Goal: Task Accomplishment & Management: Manage account settings

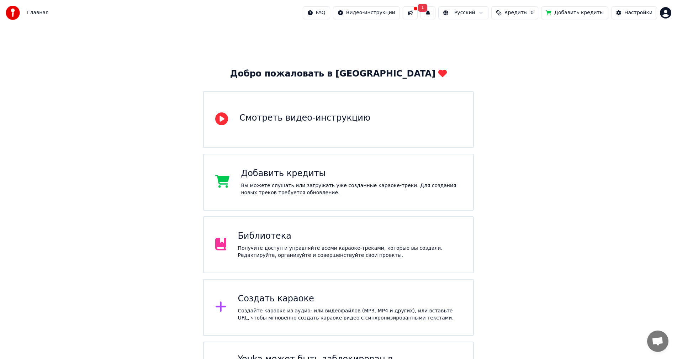
drag, startPoint x: 431, startPoint y: 9, endPoint x: 427, endPoint y: 10, distance: 4.2
click at [418, 9] on div at bounding box center [416, 8] width 4 height 4
click at [418, 10] on button at bounding box center [410, 12] width 15 height 13
click at [588, 61] on div "Добро пожаловать в Youka Смотреть видео-инструкцию Добавить кредиты Вы можете с…" at bounding box center [338, 216] width 677 height 380
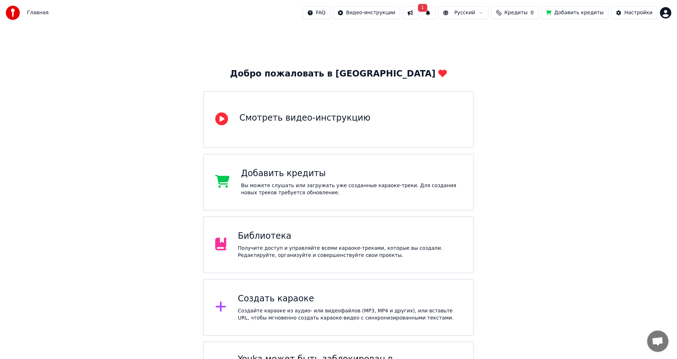
click at [528, 11] on span "Кредиты" at bounding box center [516, 12] width 23 height 7
click at [484, 32] on th "Пополнить" at bounding box center [479, 34] width 34 height 14
click at [484, 34] on th "Пополнить" at bounding box center [479, 34] width 34 height 14
click at [527, 53] on button "Обновить" at bounding box center [524, 53] width 43 height 13
click at [492, 34] on th "Пополнить" at bounding box center [479, 34] width 34 height 14
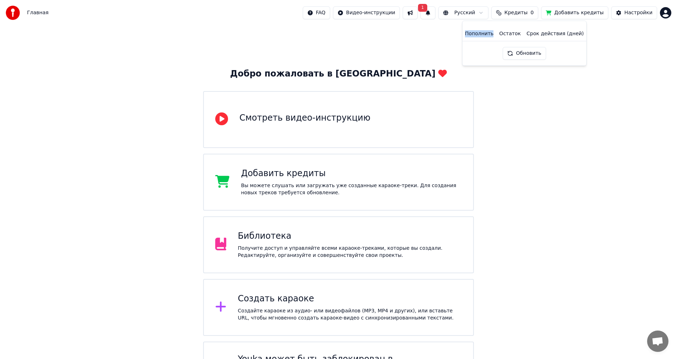
click at [492, 34] on th "Пополнить" at bounding box center [479, 34] width 34 height 14
click at [493, 34] on th "Пополнить" at bounding box center [479, 34] width 34 height 14
click at [492, 34] on th "Пополнить" at bounding box center [479, 34] width 34 height 14
click at [564, 12] on button "Добавить кредиты" at bounding box center [574, 12] width 67 height 13
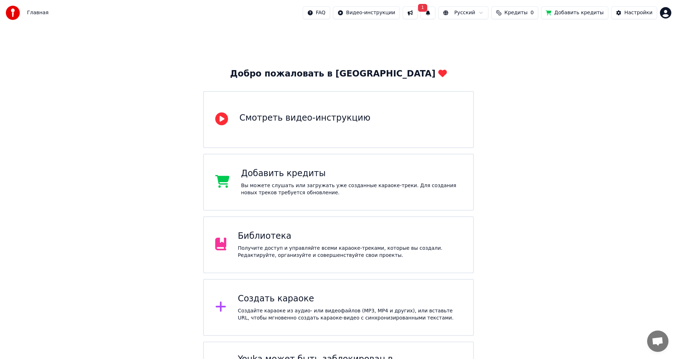
click at [306, 190] on div "Вы можете слушать или загружать уже созданные караоке-треки. Для создания новых…" at bounding box center [351, 189] width 221 height 14
click at [21, 13] on div at bounding box center [15, 13] width 19 height 14
click at [32, 15] on span "Главная" at bounding box center [37, 12] width 21 height 7
click at [40, 14] on span "Главная" at bounding box center [37, 12] width 21 height 7
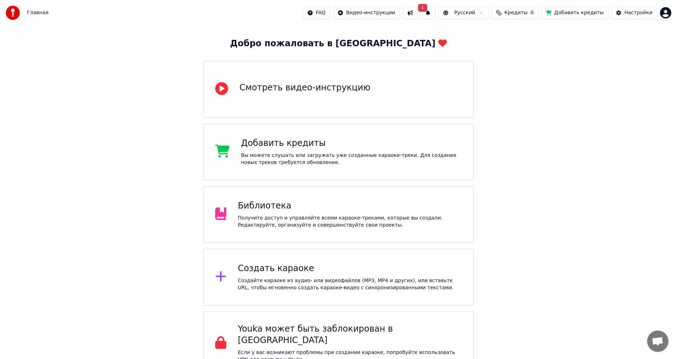
scroll to position [40, 0]
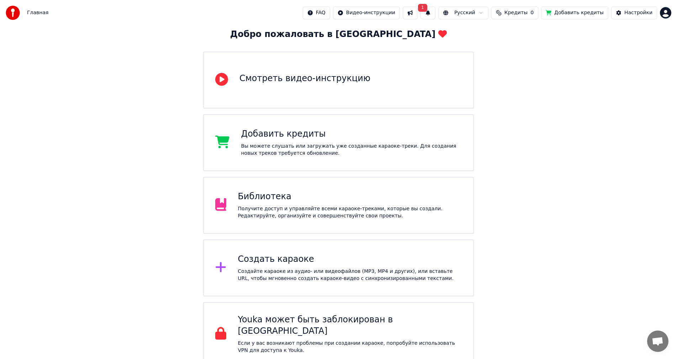
click at [313, 265] on div "Создать караоке" at bounding box center [350, 259] width 224 height 11
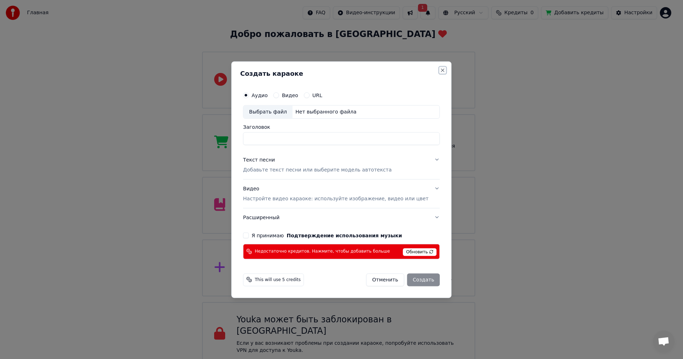
click at [440, 69] on button "Close" at bounding box center [443, 70] width 6 height 6
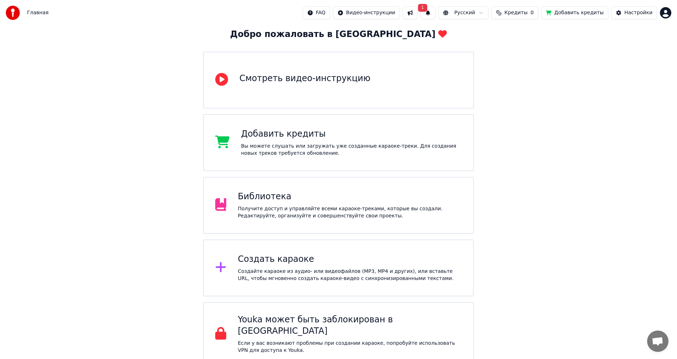
click at [282, 280] on div "Создайте караоке из аудио- или видеофайлов (MP3, MP4 и других), или вставьте UR…" at bounding box center [350, 275] width 224 height 14
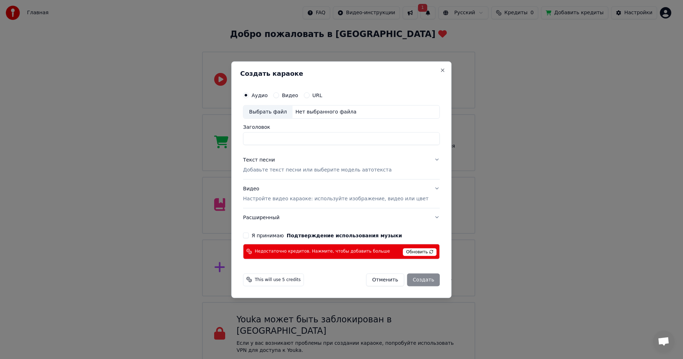
click at [412, 252] on span "Обновить" at bounding box center [420, 252] width 34 height 8
click at [438, 65] on div "Создать караоке Аудио Видео URL Выбрать файл Нет выбранного файла Заголовок Тек…" at bounding box center [341, 179] width 220 height 237
click at [436, 65] on div "Создать караоке Аудио Видео URL Выбрать файл Нет выбранного файла Заголовок Тек…" at bounding box center [341, 179] width 220 height 237
click at [435, 69] on div "Создать караоке Аудио Видео URL Выбрать файл Нет выбранного файла Заголовок Тек…" at bounding box center [341, 179] width 220 height 237
click at [440, 69] on button "Close" at bounding box center [443, 70] width 6 height 6
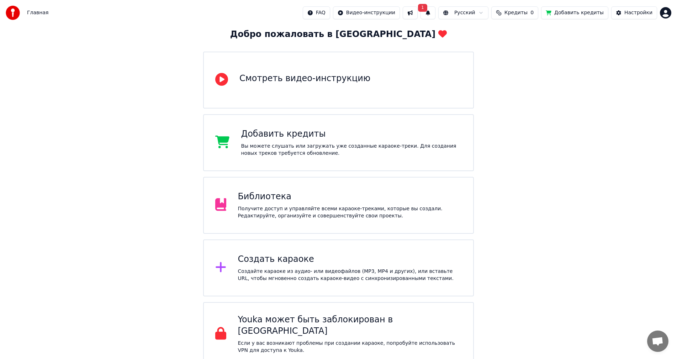
click at [436, 14] on button "1" at bounding box center [428, 12] width 15 height 13
click at [459, 41] on div "Нажмите кнопку для обновления" at bounding box center [429, 40] width 88 height 7
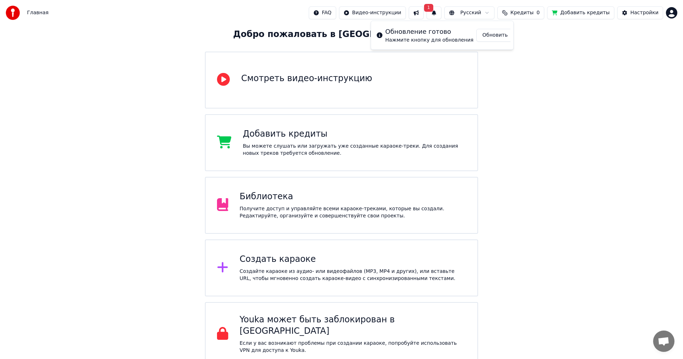
click at [664, 16] on html "Главная FAQ Видео-инструкции 1 Русский Кредиты 0 Добавить кредиты Настройки Доб…" at bounding box center [341, 163] width 683 height 406
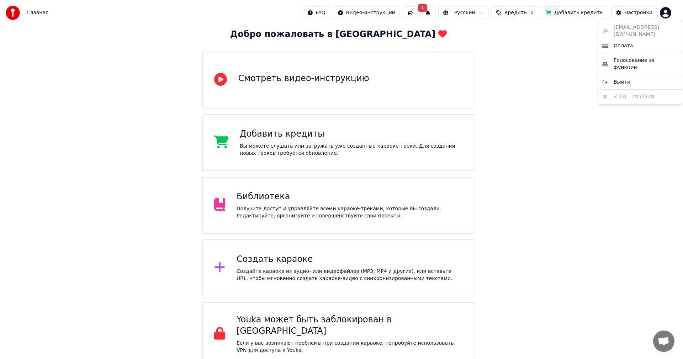
click at [533, 15] on html "Главная FAQ Видео-инструкции 1 Русский Кредиты 0 Добавить кредиты Настройки Доб…" at bounding box center [341, 163] width 683 height 406
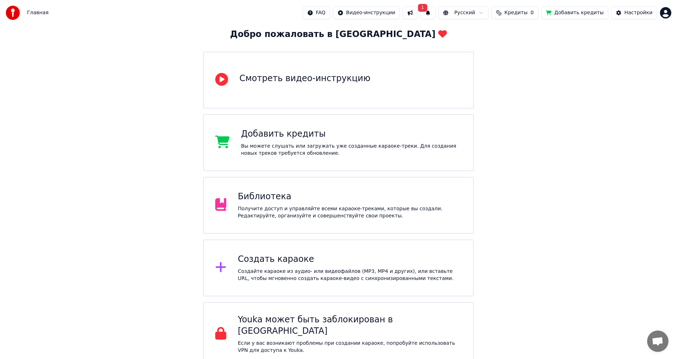
click at [528, 13] on span "Кредиты" at bounding box center [516, 12] width 23 height 7
click at [513, 33] on th "Остаток" at bounding box center [509, 34] width 27 height 14
click at [538, 34] on th "Срок действия (дней)" at bounding box center [555, 34] width 63 height 14
click at [493, 220] on div "Добро пожаловать в Youka Смотреть видео-инструкцию Добавить кредиты Вы можете с…" at bounding box center [338, 176] width 677 height 380
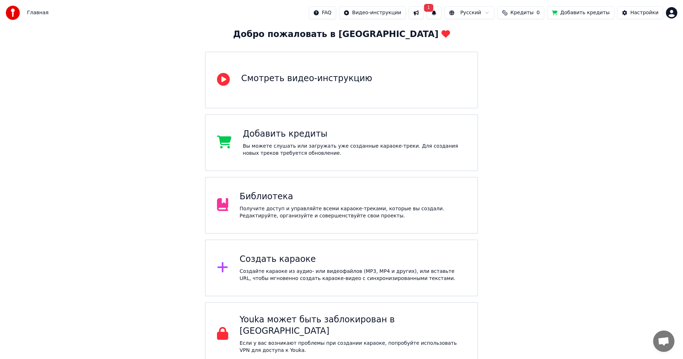
click at [665, 12] on html "Главная FAQ Видео-инструкции 1 Русский Кредиты 0 Добавить кредиты Настройки Доб…" at bounding box center [341, 163] width 683 height 406
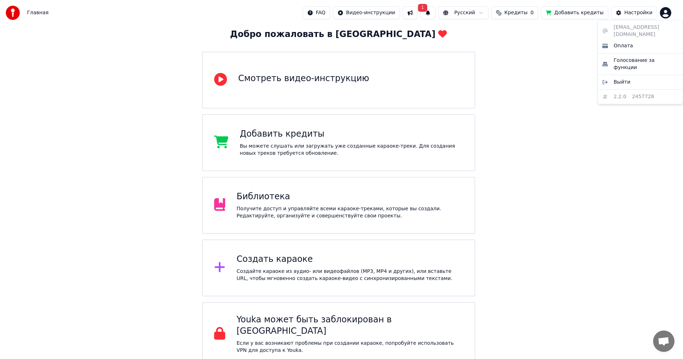
click at [651, 28] on div "[EMAIL_ADDRESS][DOMAIN_NAME] Оплата Голосование за функции Выйти 2.2.0 2457728" at bounding box center [640, 62] width 85 height 84
drag, startPoint x: 670, startPoint y: 27, endPoint x: 617, endPoint y: 28, distance: 53.0
click at [612, 27] on div "[EMAIL_ADDRESS][DOMAIN_NAME] Оплата Голосование за функции Выйти 2.2.0 2457728" at bounding box center [640, 62] width 85 height 84
click at [619, 29] on div "[EMAIL_ADDRESS][DOMAIN_NAME] Оплата Голосование за функции Выйти 2.2.0 2457728" at bounding box center [640, 62] width 85 height 84
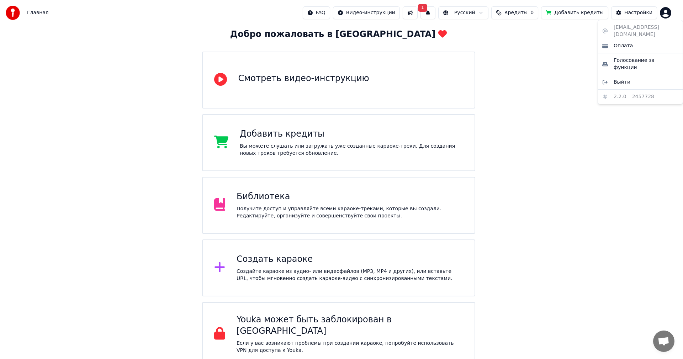
click at [632, 13] on html "Главная FAQ Видео-инструкции 1 Русский Кредиты 0 Добавить кредиты Настройки Доб…" at bounding box center [341, 163] width 683 height 406
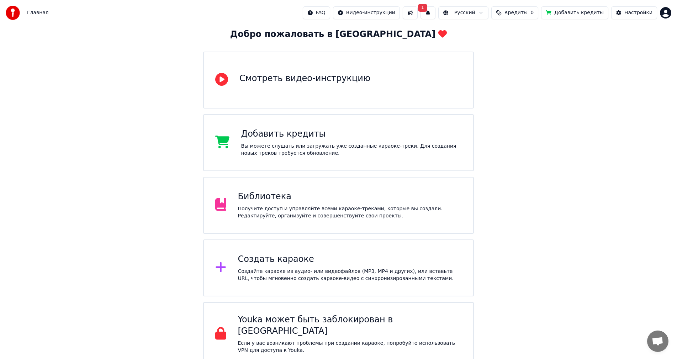
click at [634, 13] on div "Настройки" at bounding box center [639, 12] width 28 height 7
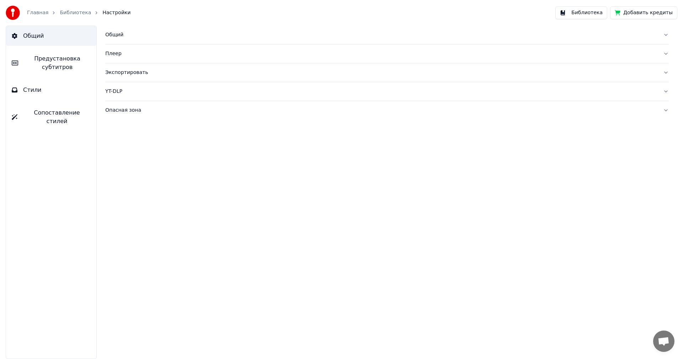
click at [116, 34] on div "Общий" at bounding box center [381, 34] width 552 height 7
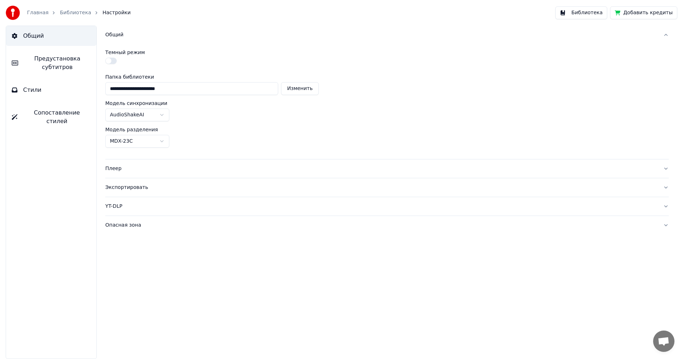
click at [61, 12] on link "Библиотека" at bounding box center [75, 12] width 31 height 7
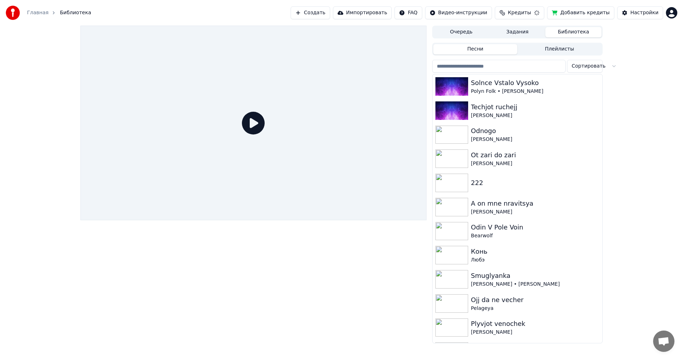
click at [41, 13] on link "Главная" at bounding box center [37, 12] width 21 height 7
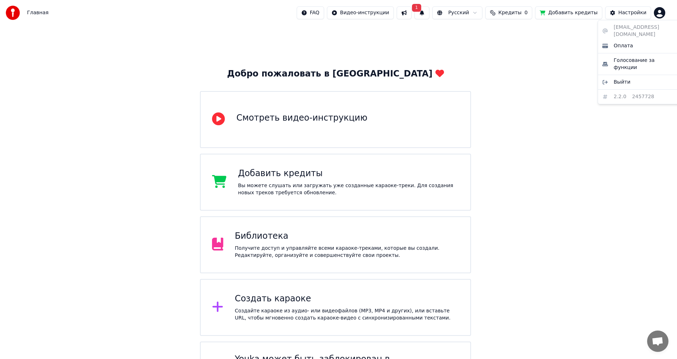
click at [665, 10] on html "Главная FAQ Видео-инструкции 1 Русский Кредиты 0 Добавить кредиты Настройки Доб…" at bounding box center [338, 203] width 677 height 406
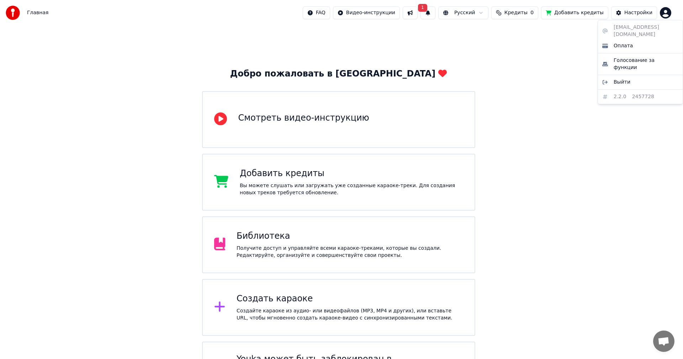
click at [637, 13] on html "Главная FAQ Видео-инструкции 1 Русский Кредиты 0 Добавить кредиты Настройки Доб…" at bounding box center [341, 203] width 683 height 406
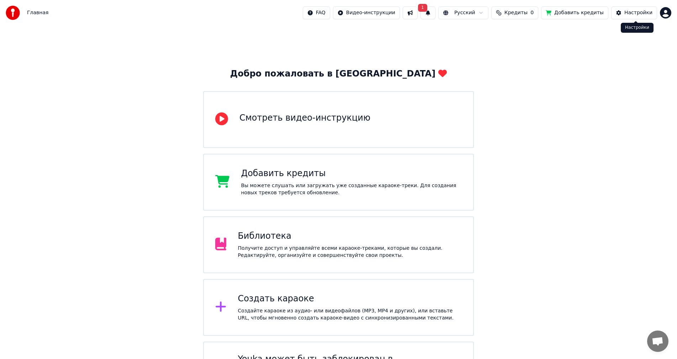
click at [641, 12] on div "Настройки" at bounding box center [639, 12] width 28 height 7
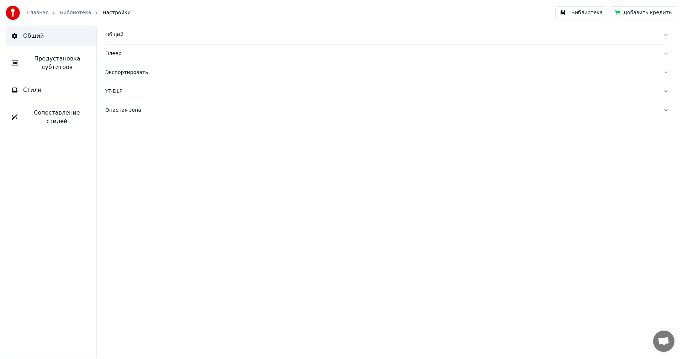
click at [17, 13] on img at bounding box center [13, 13] width 14 height 14
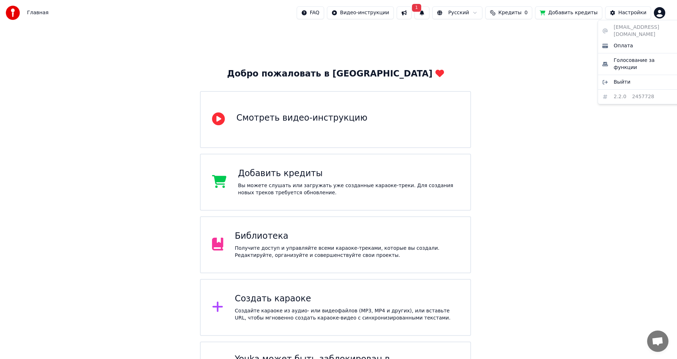
click at [665, 16] on html "Главная FAQ Видео-инструкции 1 Русский Кредиты 0 Добавить кредиты Настройки Доб…" at bounding box center [338, 203] width 677 height 406
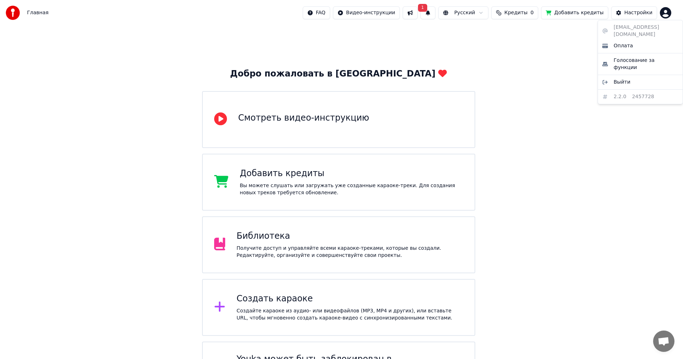
click at [667, 14] on html "Главная FAQ Видео-инструкции 1 Русский Кредиты 0 Добавить кредиты Настройки Доб…" at bounding box center [341, 203] width 683 height 406
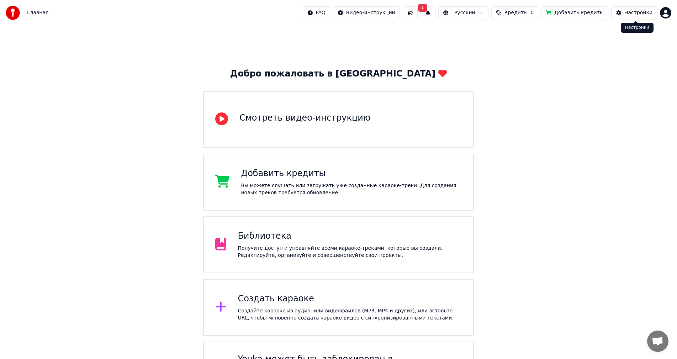
click at [652, 13] on div "Настройки" at bounding box center [639, 12] width 28 height 7
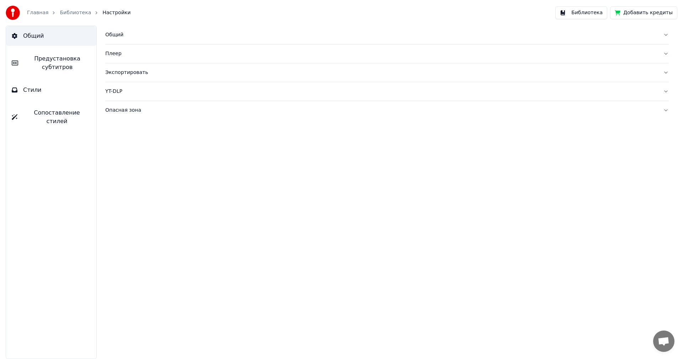
click at [129, 37] on div "Общий" at bounding box center [381, 34] width 552 height 7
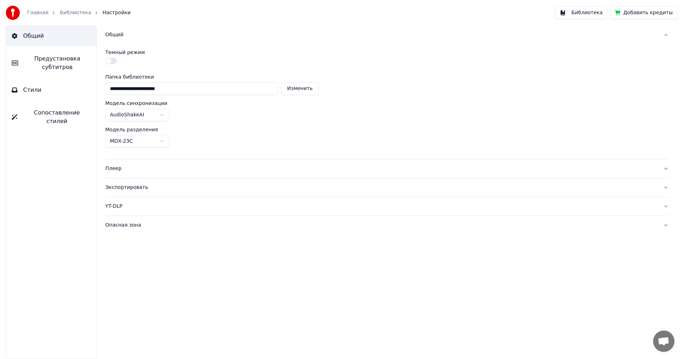
click at [120, 167] on div "Плеер" at bounding box center [381, 168] width 552 height 7
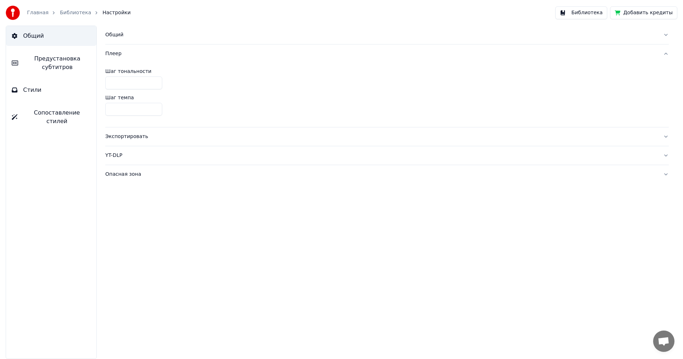
click at [137, 167] on button "Опасная зона" at bounding box center [387, 174] width 564 height 19
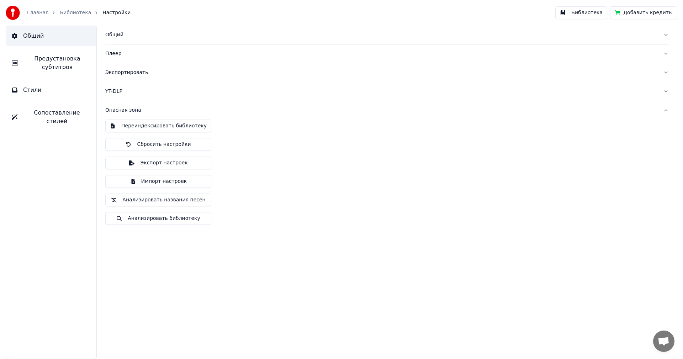
click at [125, 91] on div "YT-DLP" at bounding box center [381, 91] width 552 height 7
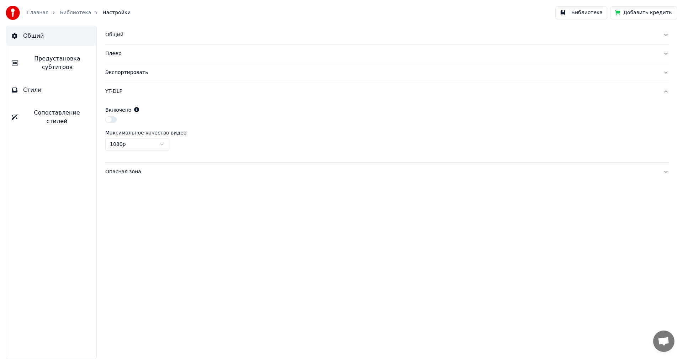
click at [31, 12] on link "Главная" at bounding box center [37, 12] width 21 height 7
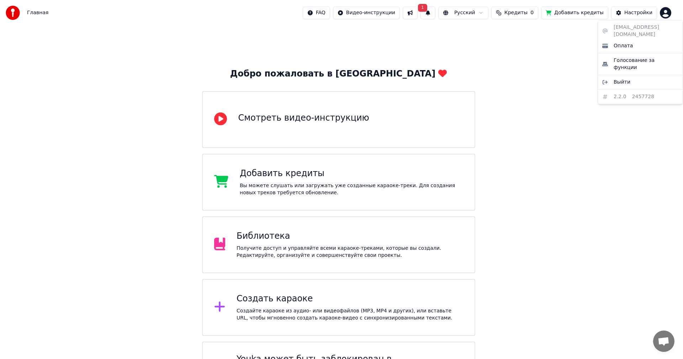
click at [668, 13] on html "Главная FAQ Видео-инструкции 1 Русский Кредиты 0 Добавить кредиты Настройки Доб…" at bounding box center [341, 203] width 683 height 406
click at [621, 25] on div "[EMAIL_ADDRESS][DOMAIN_NAME] Оплата Голосование за функции Выйти 2.2.0 2457728" at bounding box center [640, 62] width 85 height 84
drag, startPoint x: 328, startPoint y: 15, endPoint x: 332, endPoint y: 14, distance: 4.2
click at [328, 15] on html "Главная FAQ Видео-инструкции 1 Русский Кредиты 0 Добавить кредиты Настройки Доб…" at bounding box center [341, 203] width 683 height 406
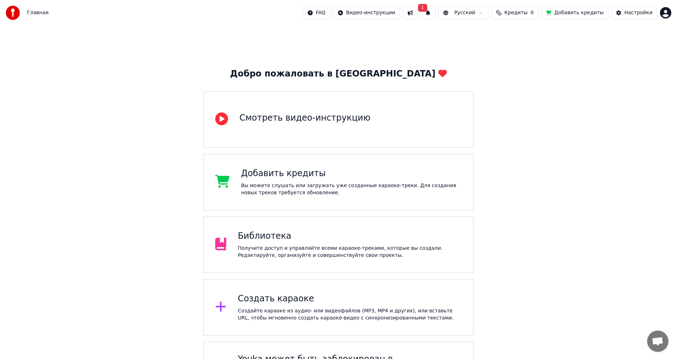
click at [332, 14] on html "Главная FAQ Видео-инструкции 1 Русский Кредиты 0 Добавить кредиты Настройки Доб…" at bounding box center [338, 203] width 677 height 406
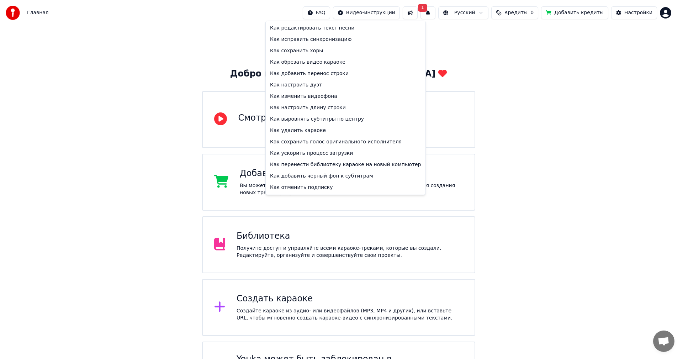
click at [669, 15] on html "Главная FAQ Видео-инструкции 1 Русский Кредиты 0 Добавить кредиты Настройки Доб…" at bounding box center [341, 203] width 683 height 406
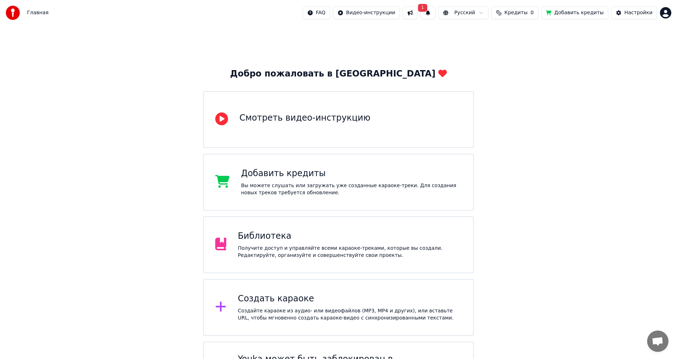
click at [669, 15] on html "Главная FAQ Видео-инструкции 1 Русский Кредиты 0 Добавить кредиты Настройки Доб…" at bounding box center [338, 203] width 677 height 406
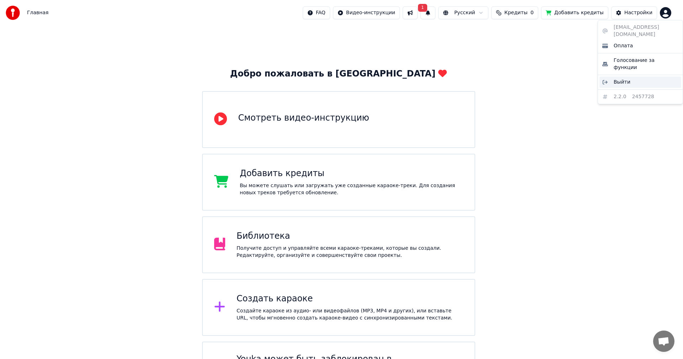
click at [632, 77] on div "Выйти" at bounding box center [641, 82] width 82 height 11
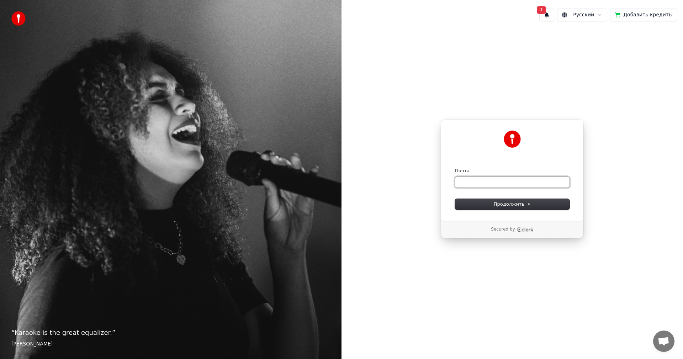
click at [484, 177] on input "Почта" at bounding box center [512, 182] width 115 height 11
click at [485, 203] on button "Продолжить" at bounding box center [512, 204] width 115 height 11
type input "**********"
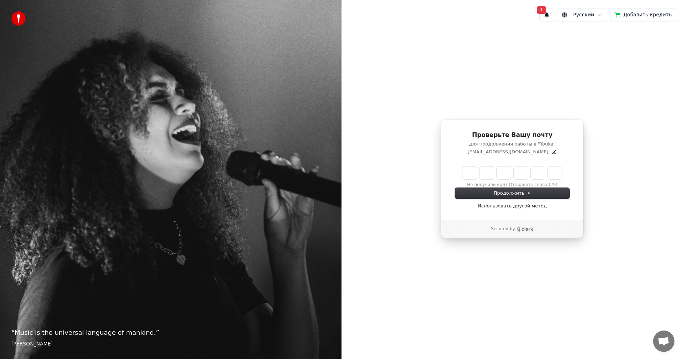
click at [468, 172] on input "Enter verification code" at bounding box center [513, 173] width 100 height 13
click at [528, 209] on link "Использовать другой метод" at bounding box center [512, 206] width 69 height 6
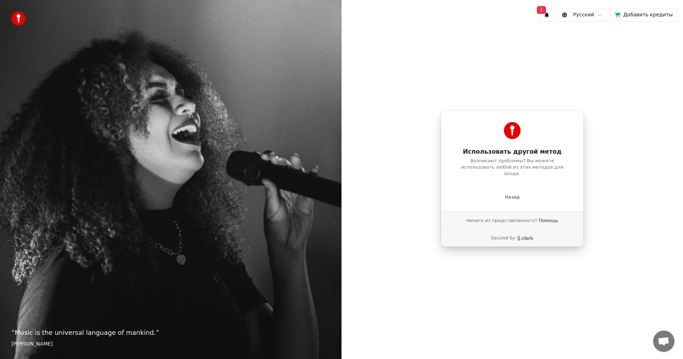
click at [511, 177] on div "Использовать другой метод Возникают проблемы? Вы можете использовать любой из э…" at bounding box center [512, 161] width 143 height 101
click at [514, 196] on p "Назад" at bounding box center [512, 197] width 15 height 6
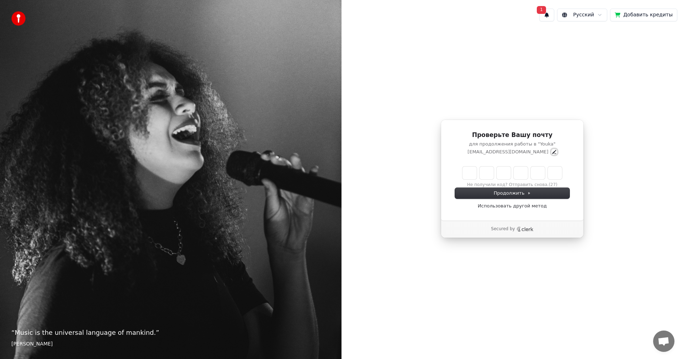
click at [552, 151] on icon "Edit" at bounding box center [555, 152] width 6 height 6
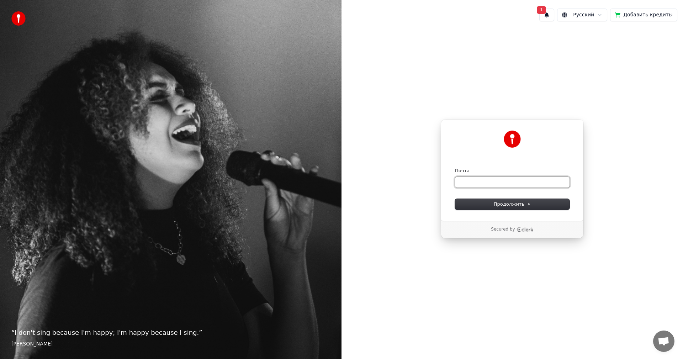
click at [507, 184] on input "Почта" at bounding box center [512, 182] width 115 height 11
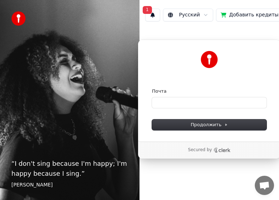
click at [206, 96] on div "Почта" at bounding box center [209, 98] width 115 height 20
click at [208, 100] on input "Почта" at bounding box center [209, 102] width 115 height 11
